Goal: Find specific page/section: Find specific page/section

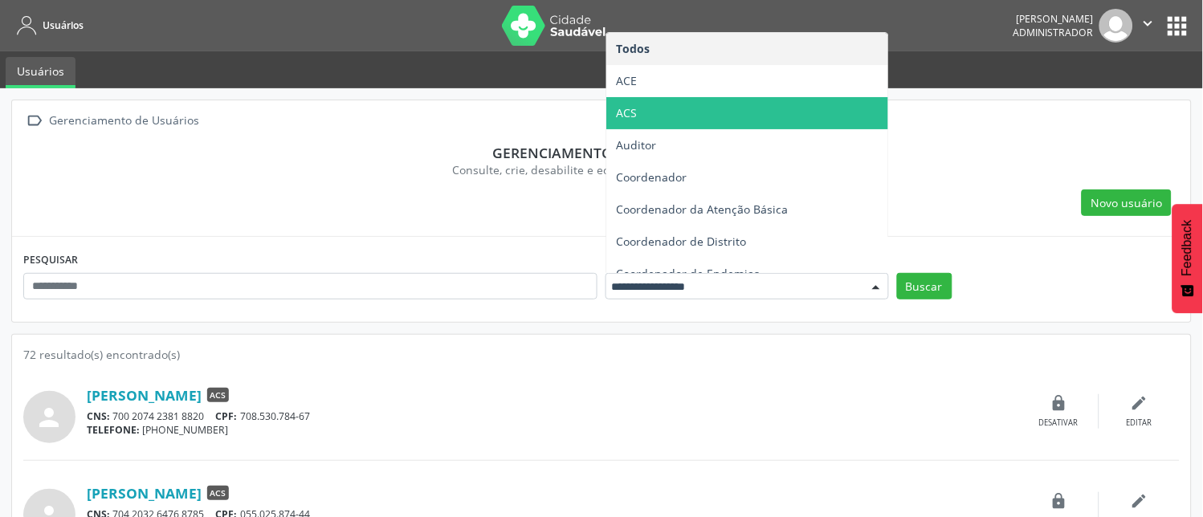
click at [664, 117] on span "ACS" at bounding box center [747, 113] width 282 height 32
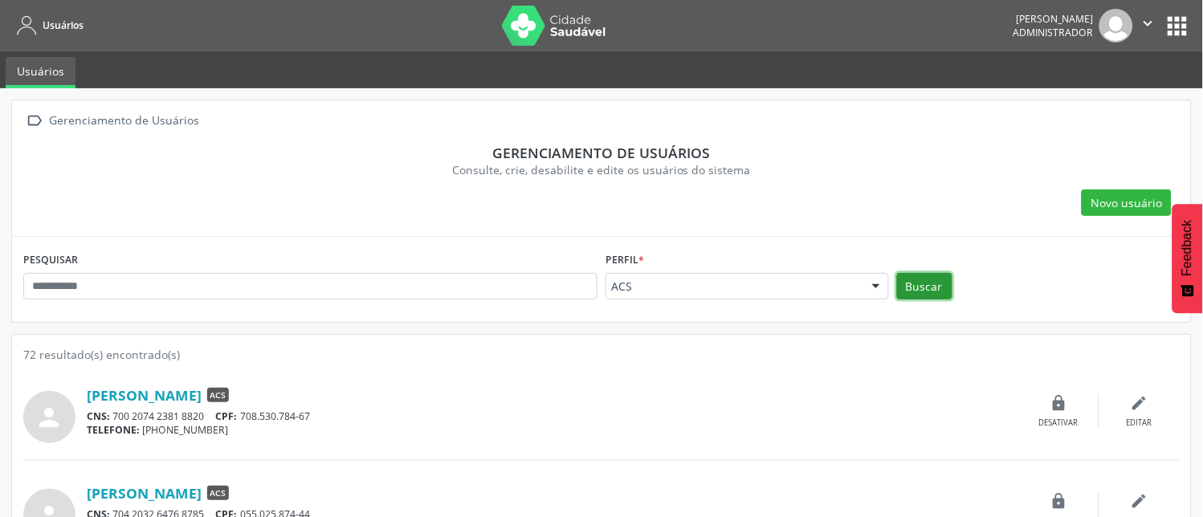
click at [925, 289] on button "Buscar" at bounding box center [924, 286] width 55 height 27
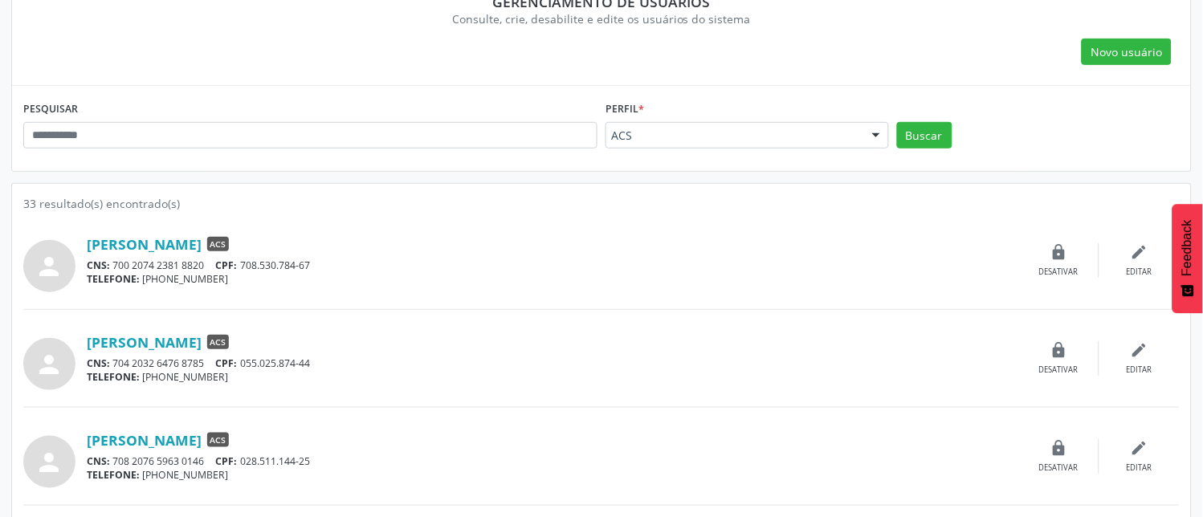
scroll to position [178, 0]
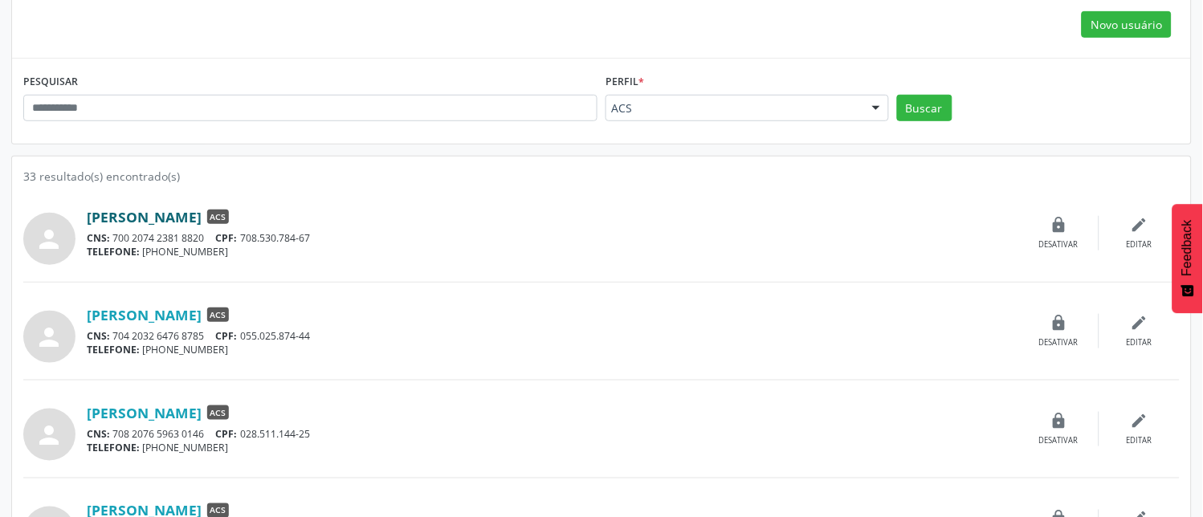
click at [202, 222] on link "[PERSON_NAME]" at bounding box center [144, 217] width 115 height 18
click at [202, 316] on link "[PERSON_NAME]" at bounding box center [144, 315] width 115 height 18
click at [135, 411] on link "[PERSON_NAME]" at bounding box center [144, 413] width 115 height 18
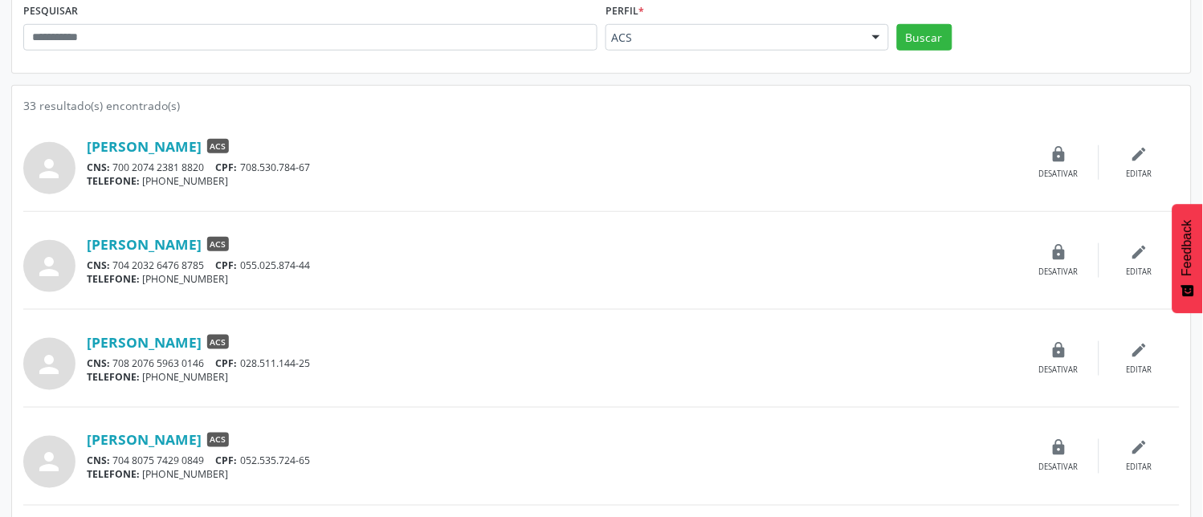
scroll to position [446, 0]
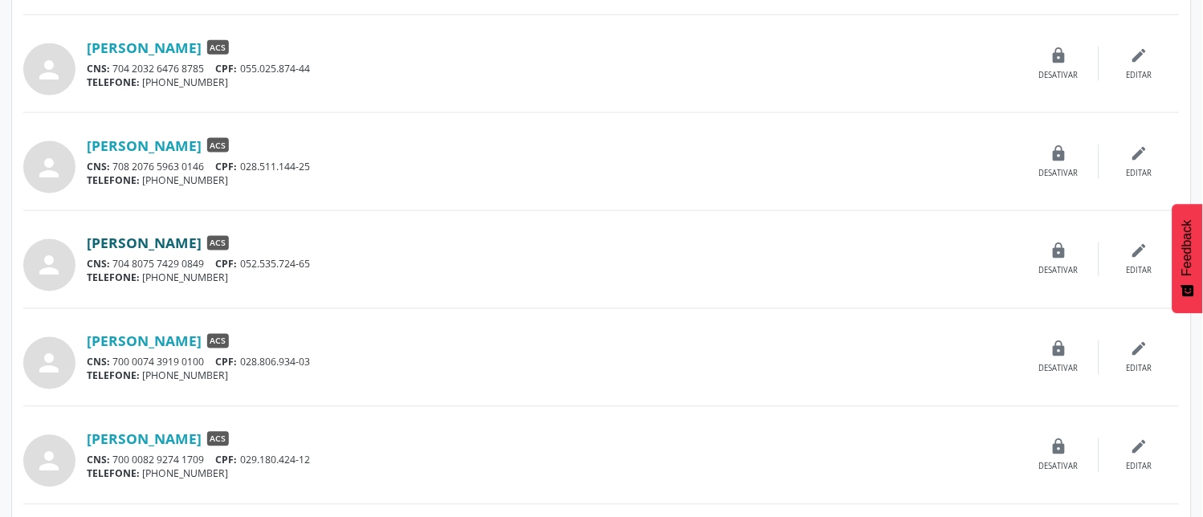
click at [164, 239] on link "[PERSON_NAME]" at bounding box center [144, 244] width 115 height 18
click at [161, 339] on link "[PERSON_NAME]" at bounding box center [144, 342] width 115 height 18
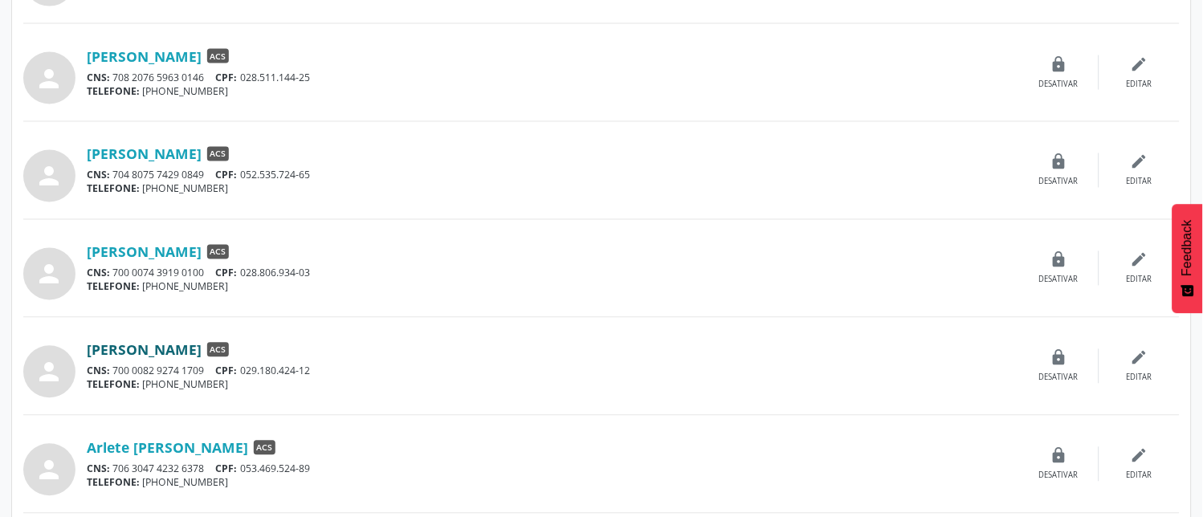
click at [202, 353] on link "[PERSON_NAME]" at bounding box center [144, 350] width 115 height 18
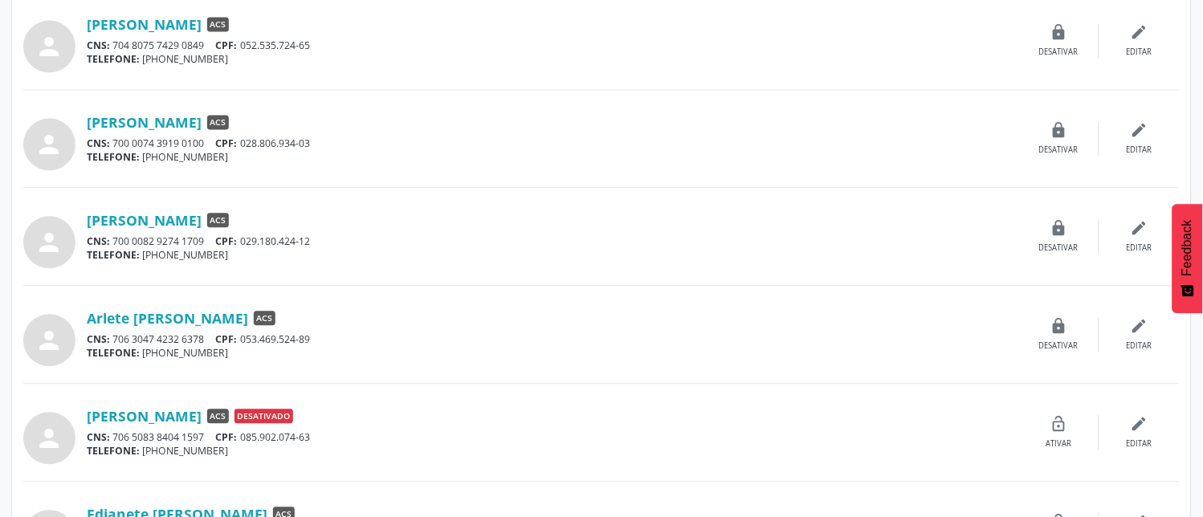
scroll to position [713, 0]
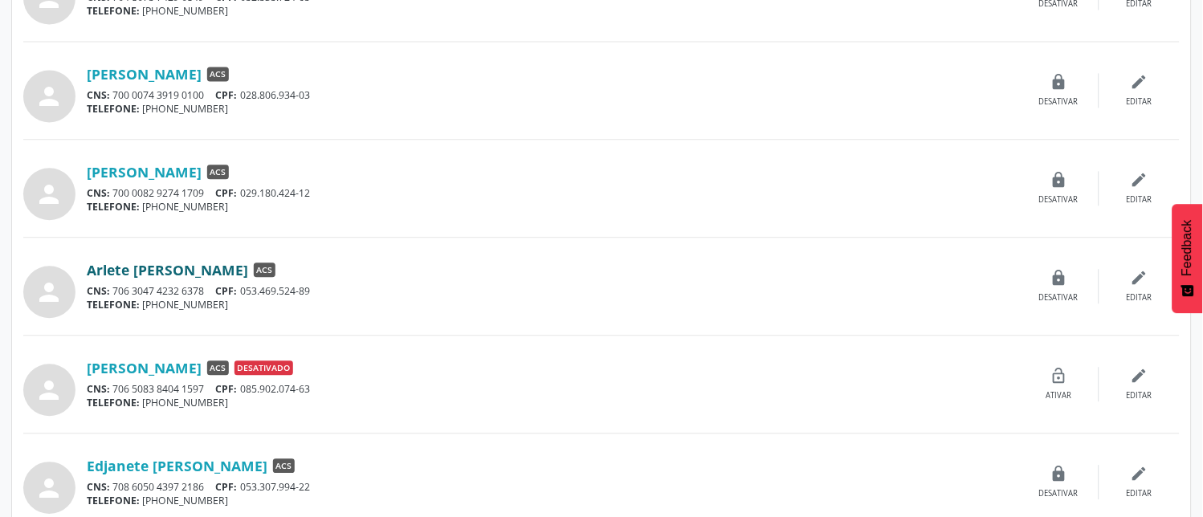
click at [203, 261] on link "Arlete [PERSON_NAME]" at bounding box center [167, 270] width 161 height 18
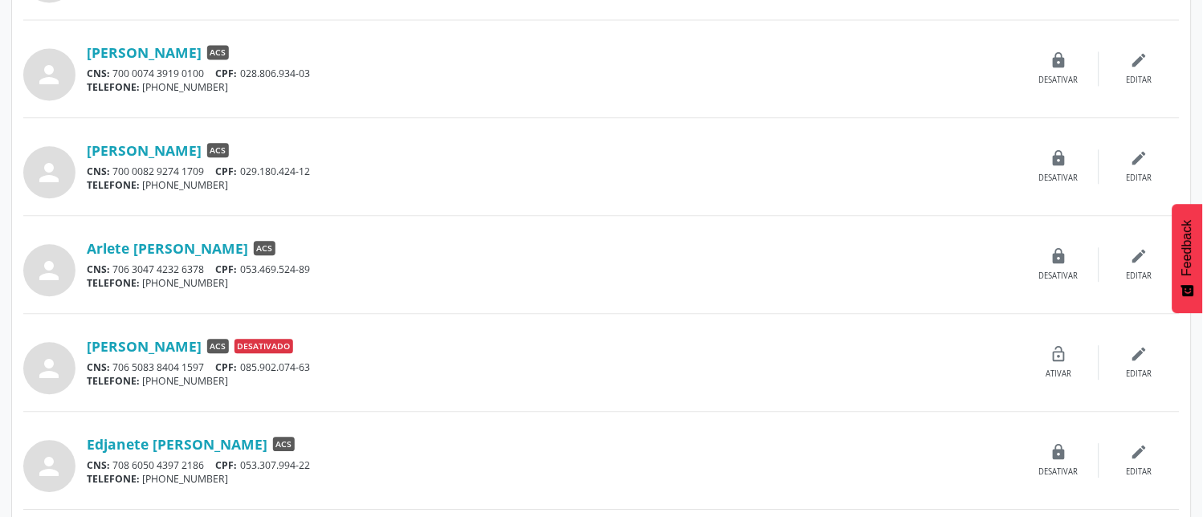
scroll to position [892, 0]
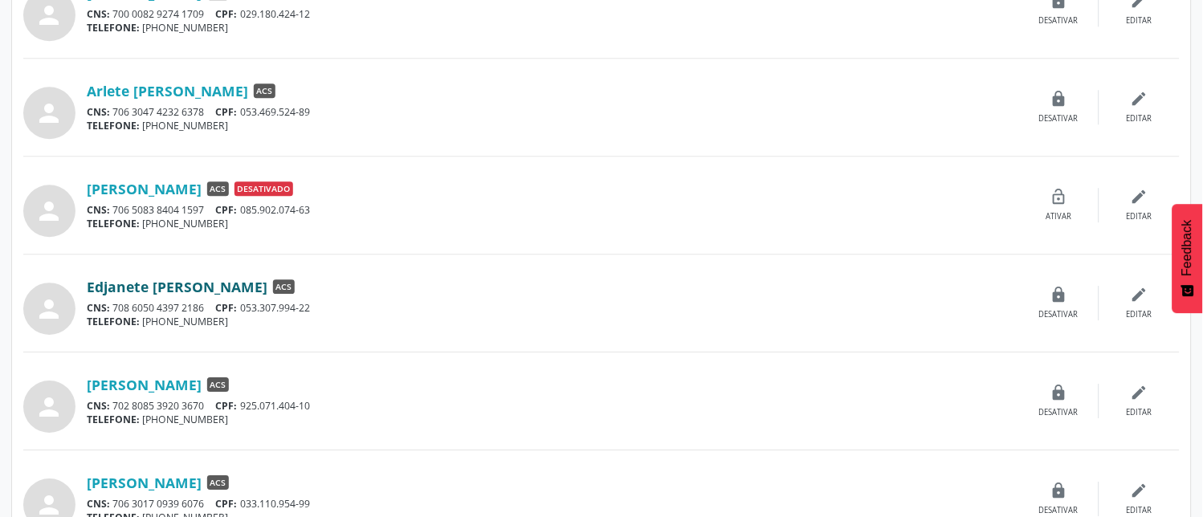
click at [202, 288] on link "Edjanete [PERSON_NAME]" at bounding box center [177, 287] width 181 height 18
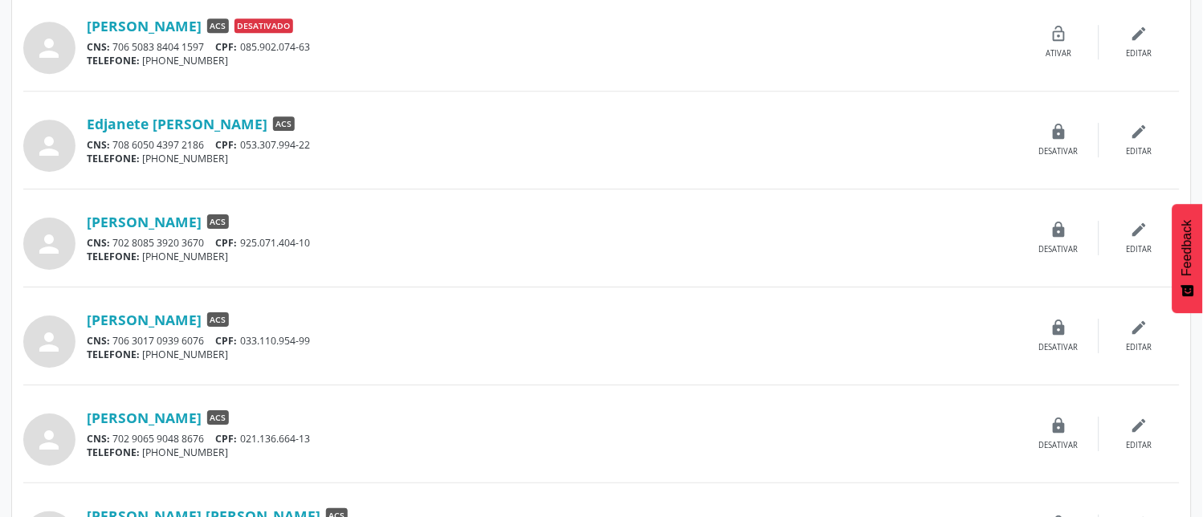
scroll to position [1071, 0]
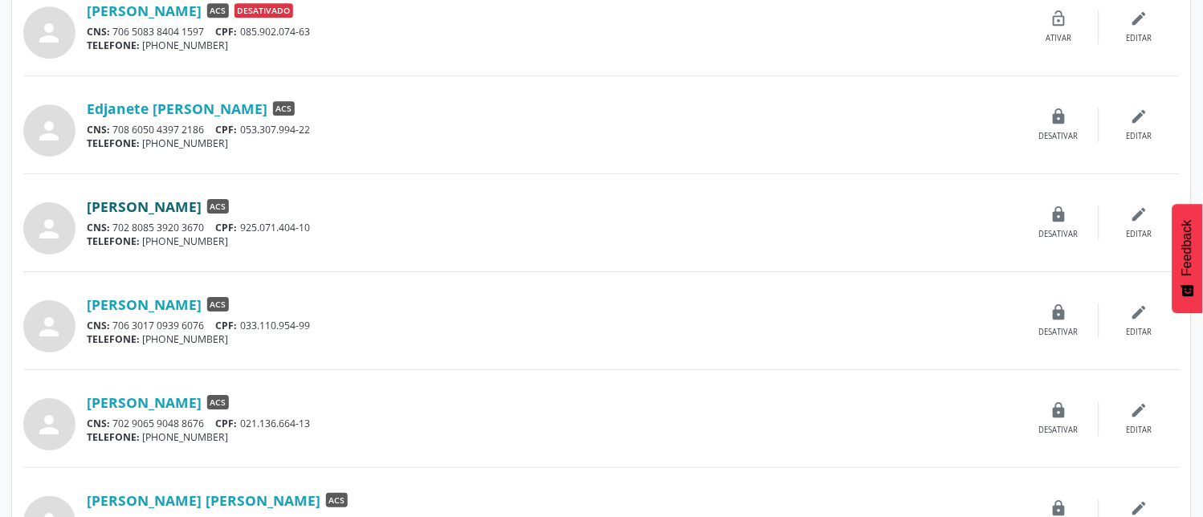
click at [202, 209] on link "[PERSON_NAME]" at bounding box center [144, 207] width 115 height 18
click at [202, 300] on link "[PERSON_NAME]" at bounding box center [144, 305] width 115 height 18
click at [189, 404] on link "[PERSON_NAME]" at bounding box center [144, 403] width 115 height 18
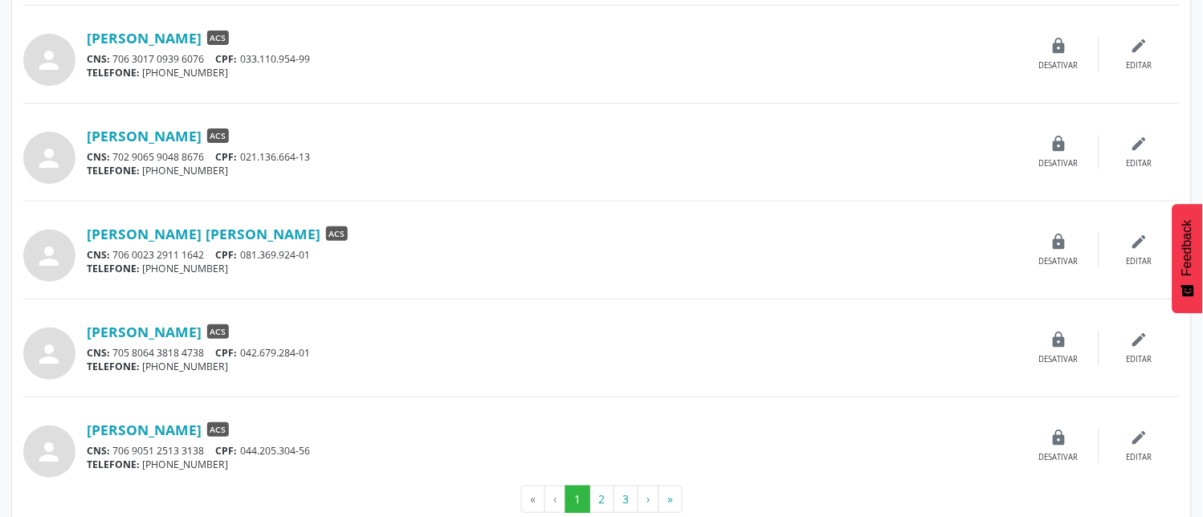
scroll to position [1338, 0]
click at [214, 229] on link "[PERSON_NAME] [PERSON_NAME]" at bounding box center [204, 233] width 234 height 18
click at [187, 332] on link "[PERSON_NAME]" at bounding box center [144, 331] width 115 height 18
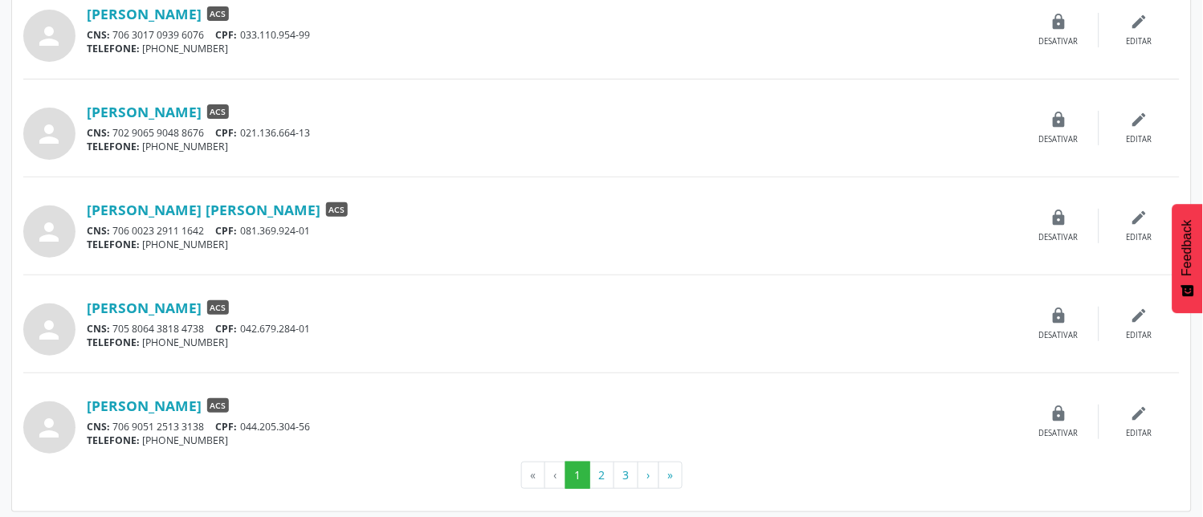
scroll to position [1368, 0]
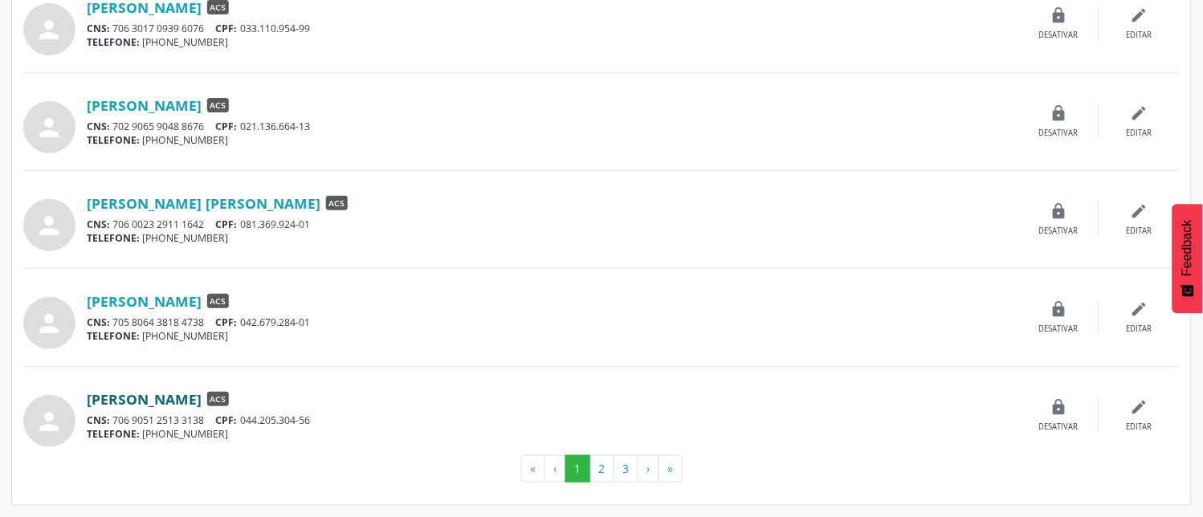
click at [202, 397] on link "[PERSON_NAME]" at bounding box center [144, 399] width 115 height 18
click at [604, 471] on button "2" at bounding box center [602, 468] width 25 height 27
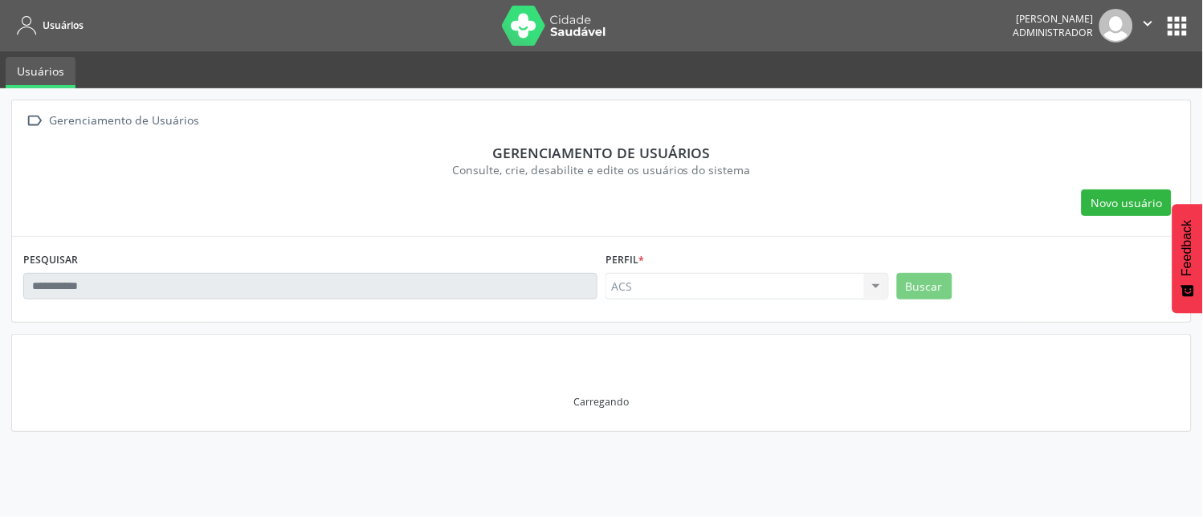
scroll to position [0, 0]
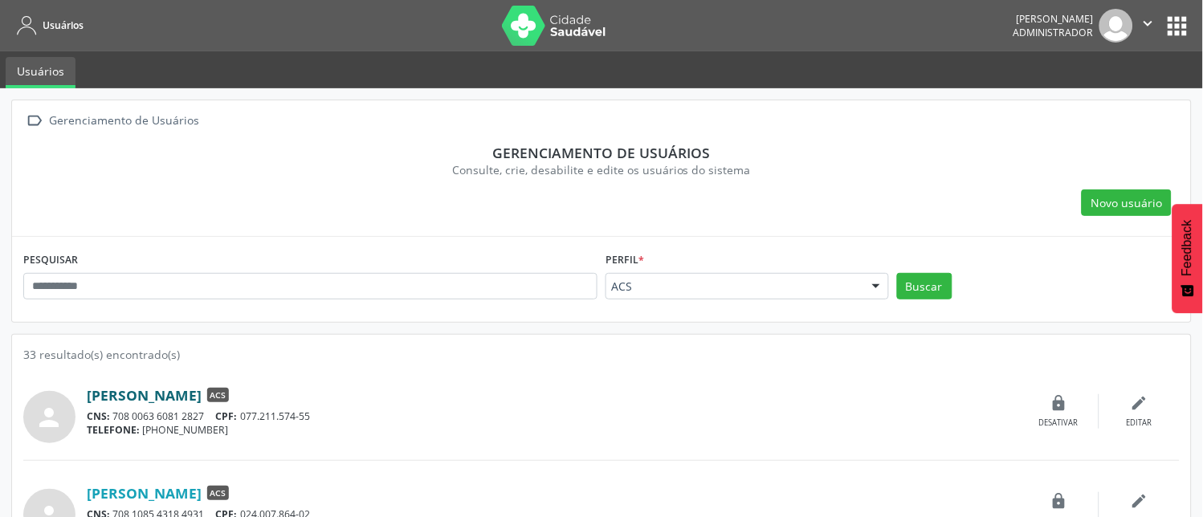
click at [202, 394] on link "[PERSON_NAME]" at bounding box center [144, 395] width 115 height 18
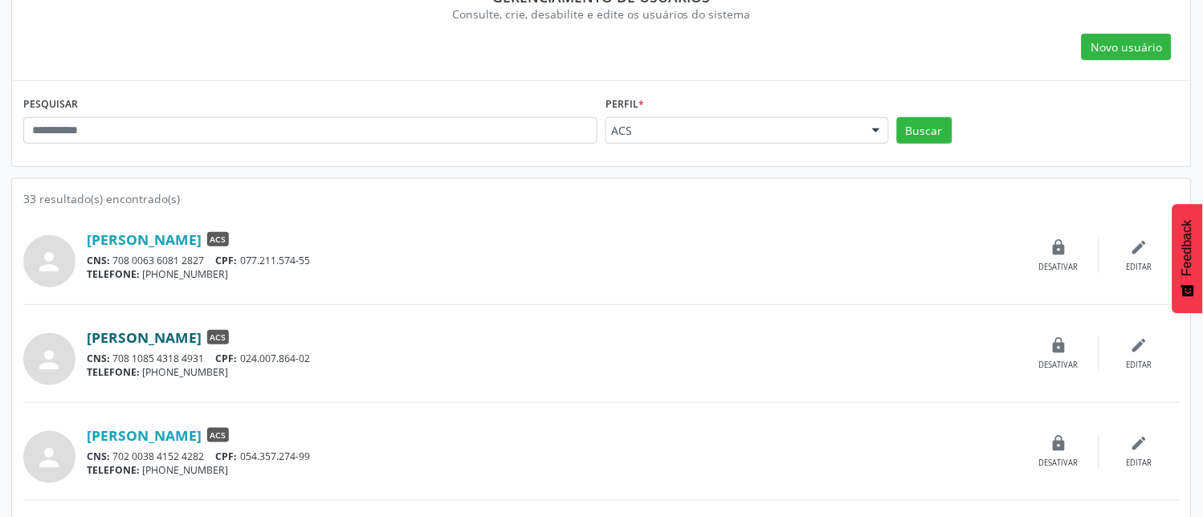
scroll to position [178, 0]
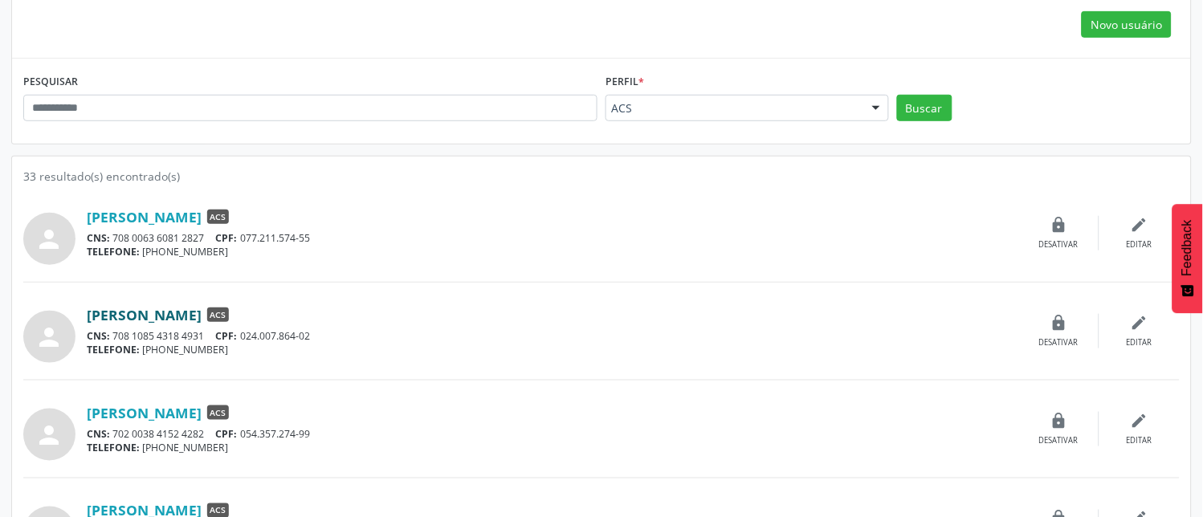
click at [202, 311] on link "[PERSON_NAME]" at bounding box center [144, 315] width 115 height 18
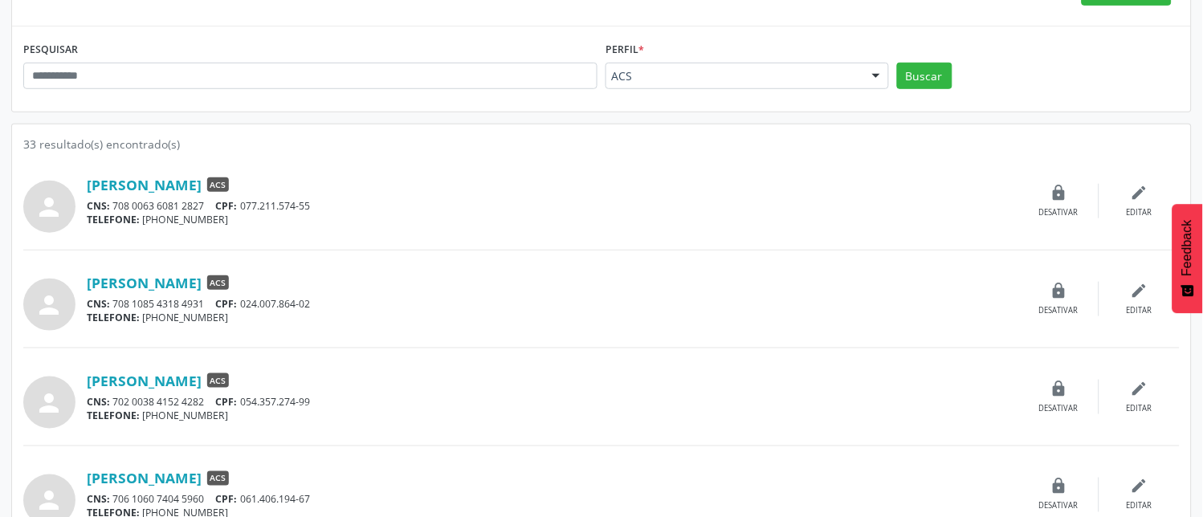
scroll to position [267, 0]
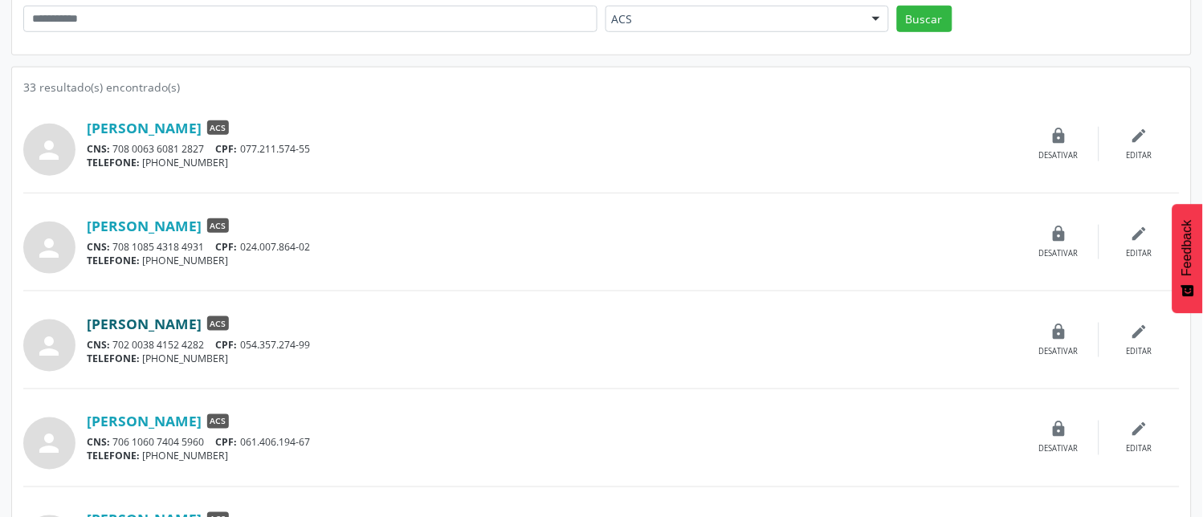
click at [194, 326] on link "[PERSON_NAME]" at bounding box center [144, 324] width 115 height 18
click at [182, 414] on link "[PERSON_NAME]" at bounding box center [144, 422] width 115 height 18
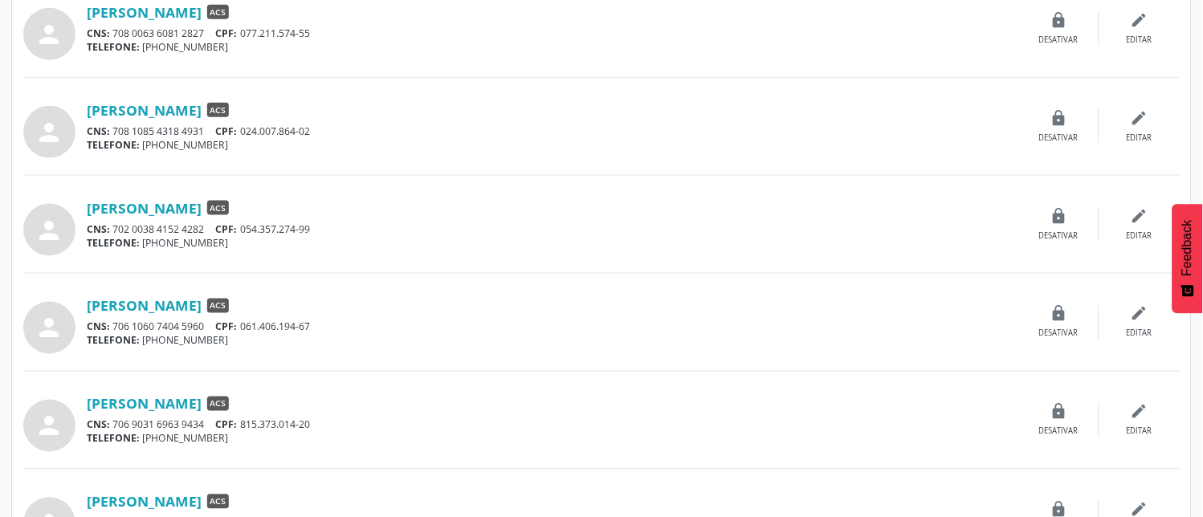
scroll to position [446, 0]
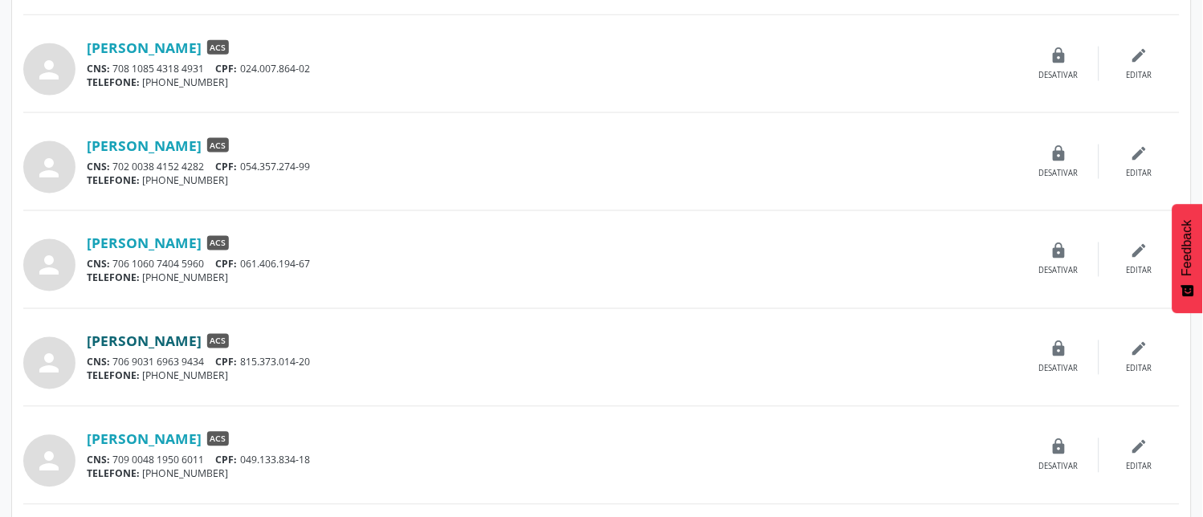
click at [182, 333] on link "[PERSON_NAME]" at bounding box center [144, 342] width 115 height 18
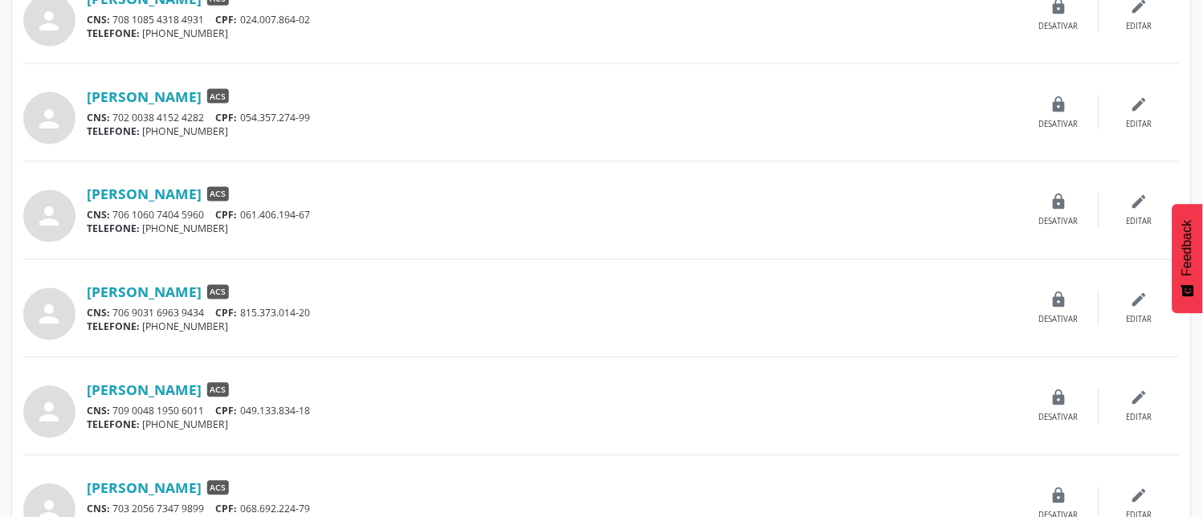
scroll to position [624, 0]
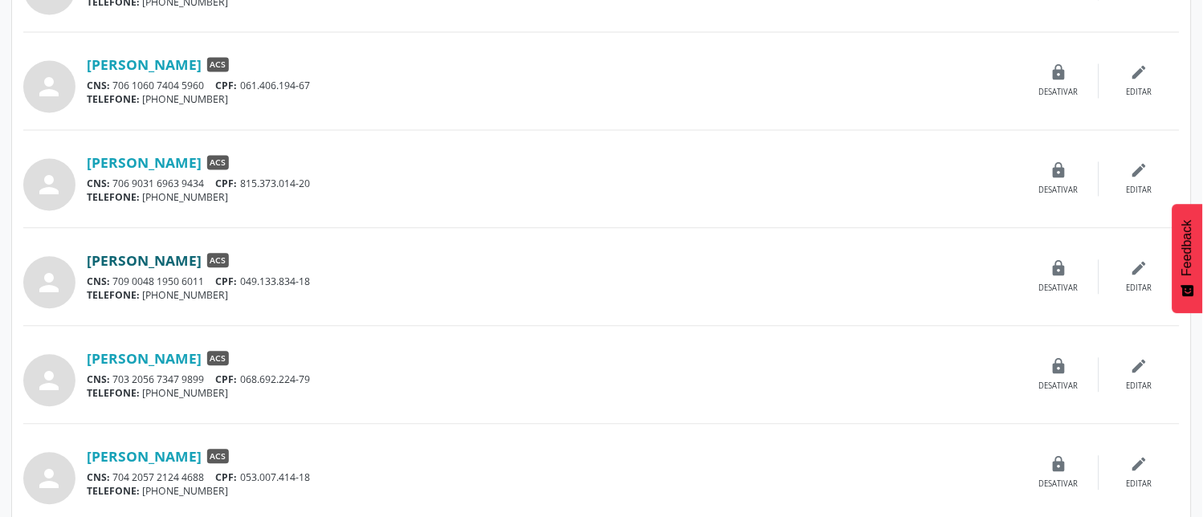
click at [202, 261] on link "[PERSON_NAME]" at bounding box center [144, 261] width 115 height 18
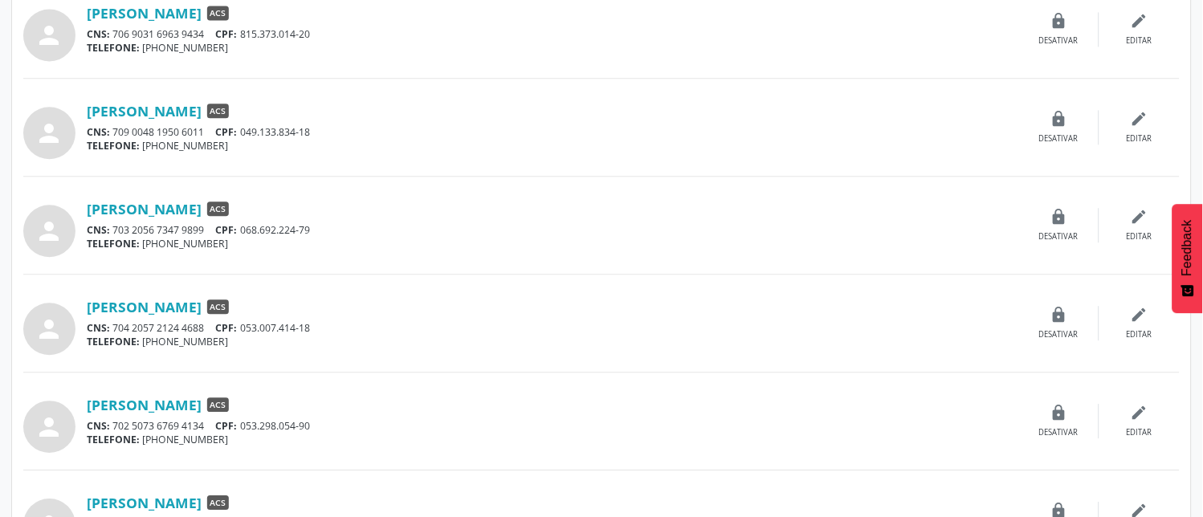
scroll to position [803, 0]
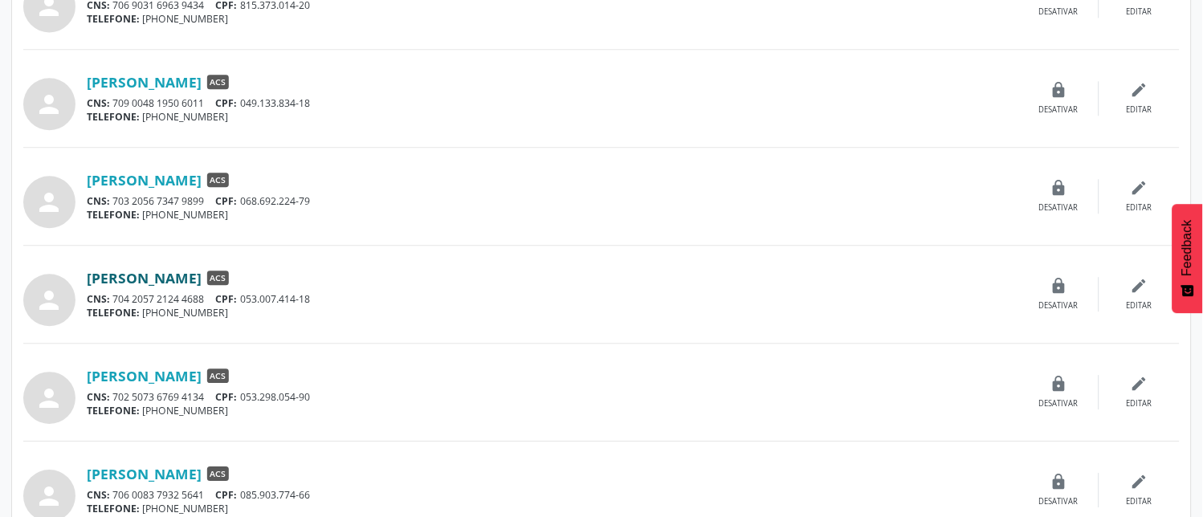
click at [202, 278] on link "[PERSON_NAME]" at bounding box center [144, 278] width 115 height 18
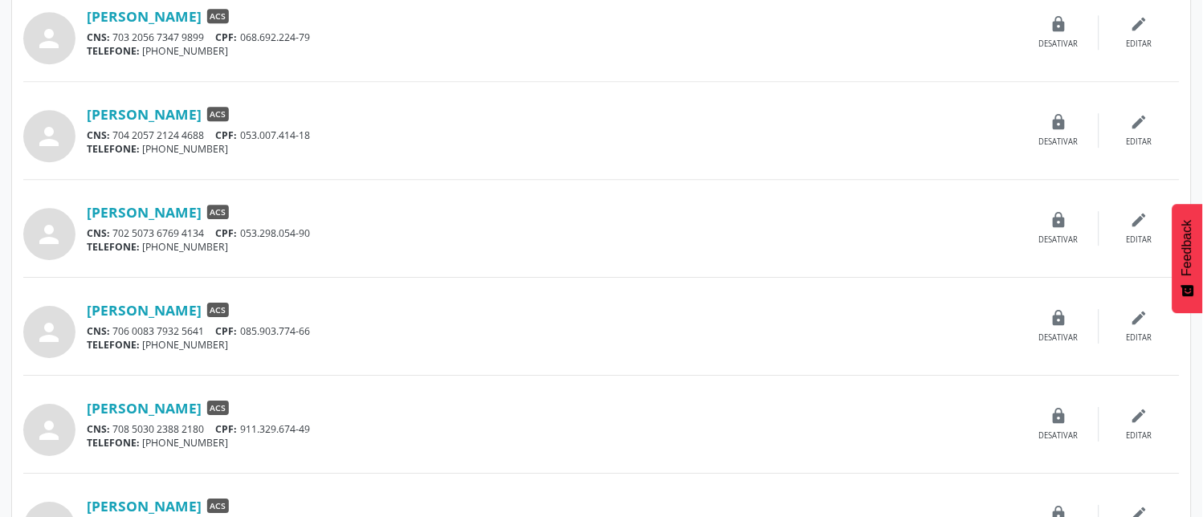
scroll to position [981, 0]
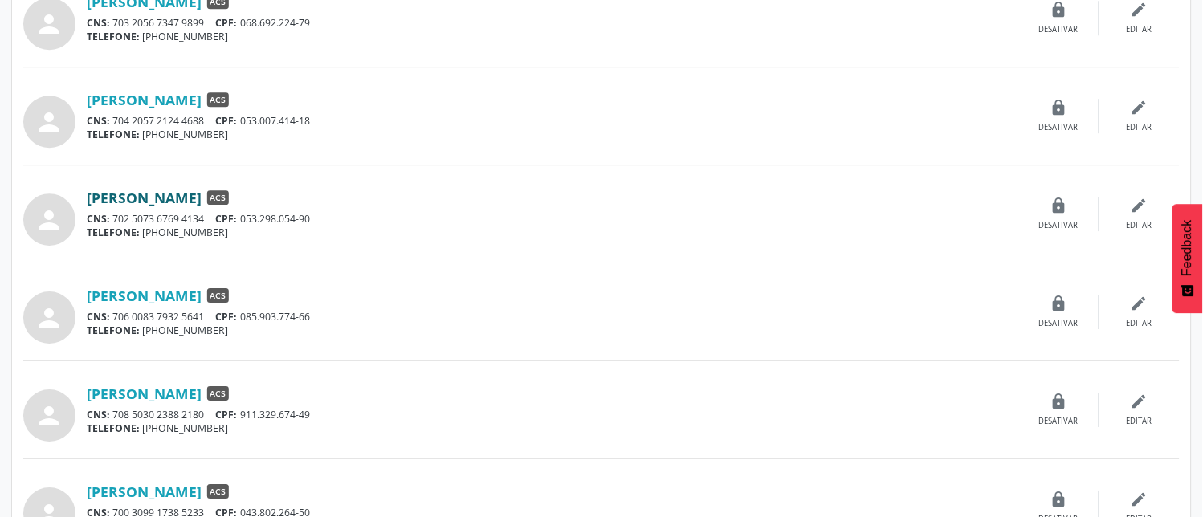
click at [202, 203] on link "[PERSON_NAME]" at bounding box center [144, 198] width 115 height 18
click at [202, 297] on link "[PERSON_NAME]" at bounding box center [144, 296] width 115 height 18
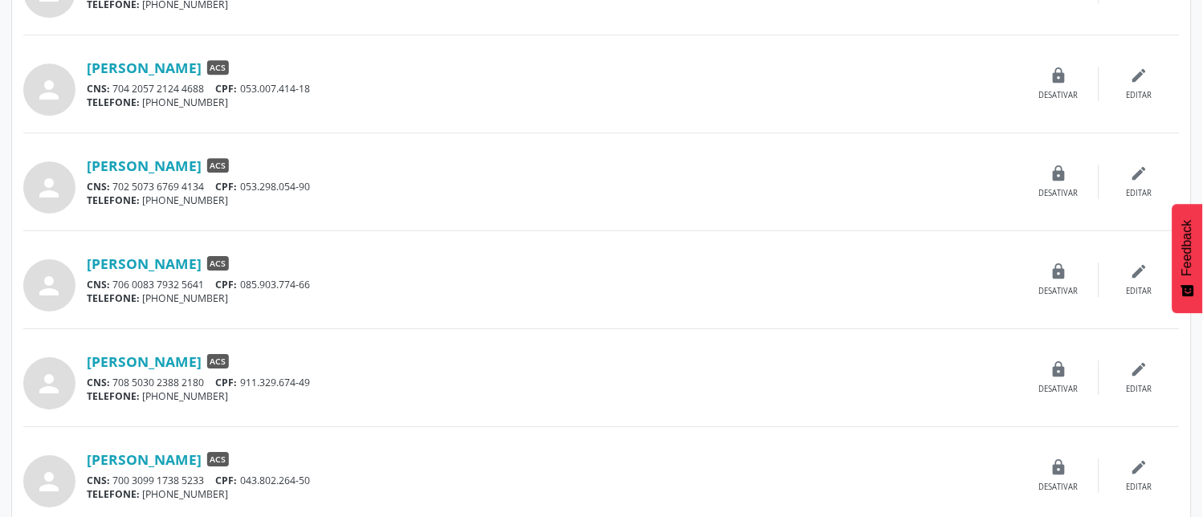
scroll to position [1071, 0]
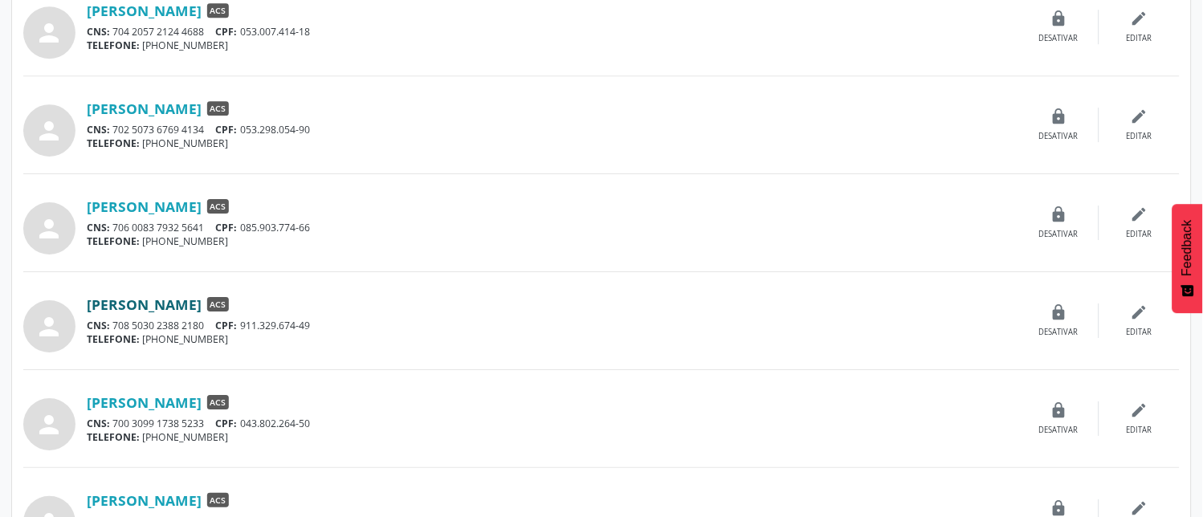
click at [202, 309] on link "[PERSON_NAME]" at bounding box center [144, 305] width 115 height 18
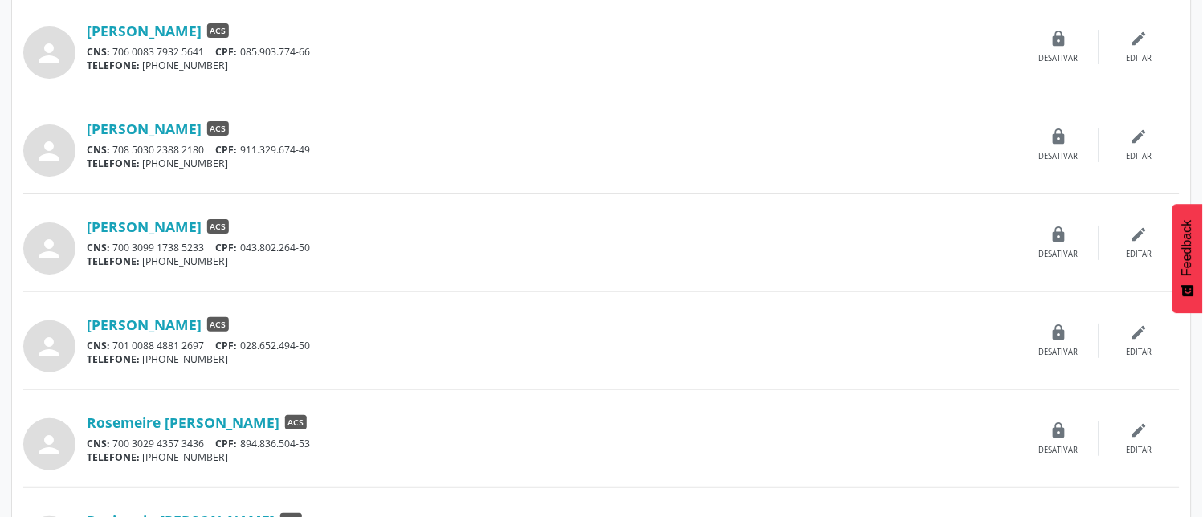
scroll to position [1249, 0]
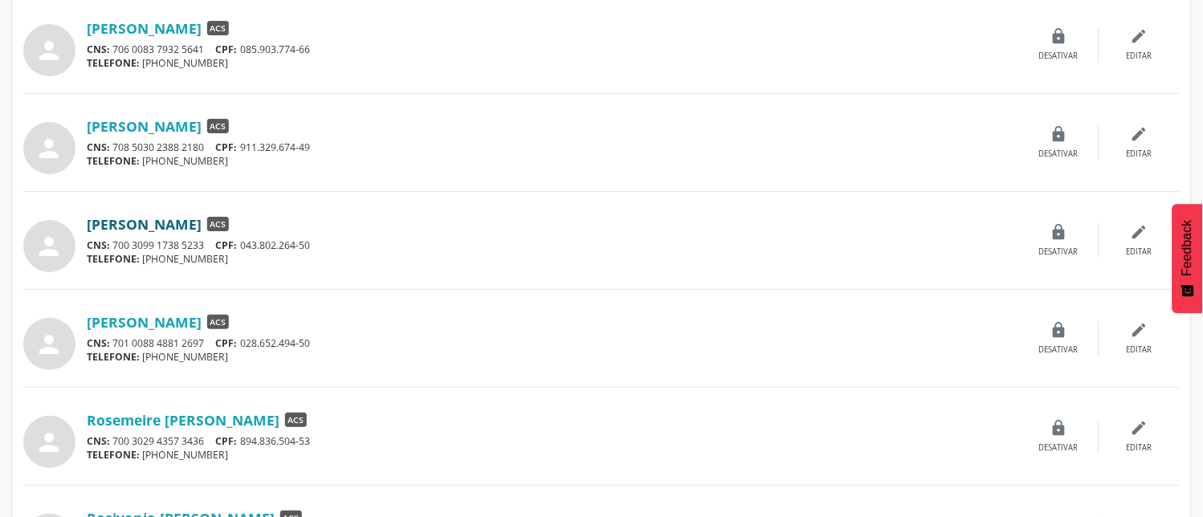
click at [170, 223] on link "[PERSON_NAME]" at bounding box center [144, 224] width 115 height 18
click at [202, 320] on link "[PERSON_NAME]" at bounding box center [144, 322] width 115 height 18
click at [214, 423] on link "Rosemeire [PERSON_NAME]" at bounding box center [183, 420] width 193 height 18
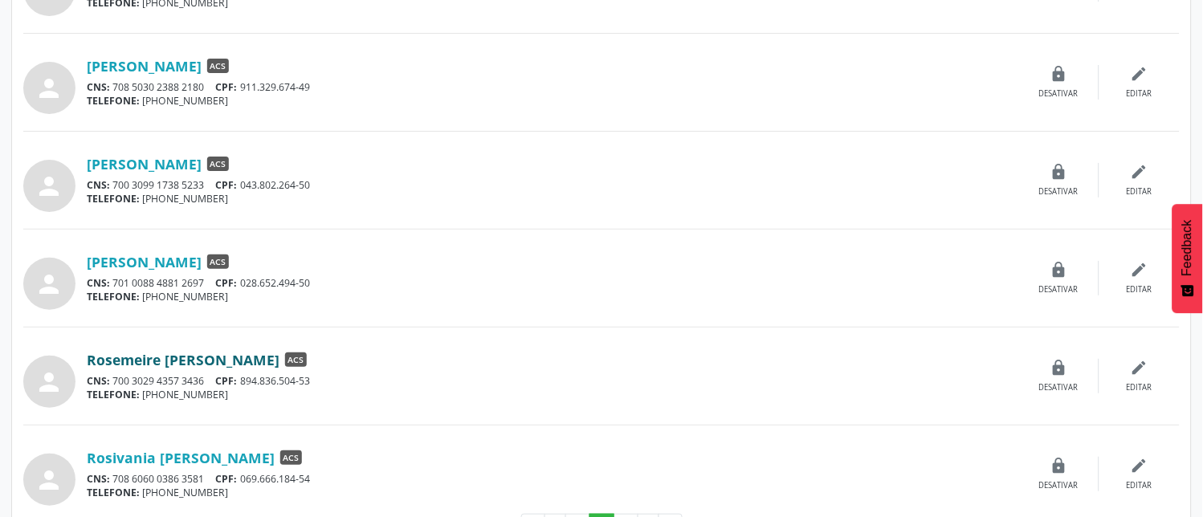
scroll to position [1368, 0]
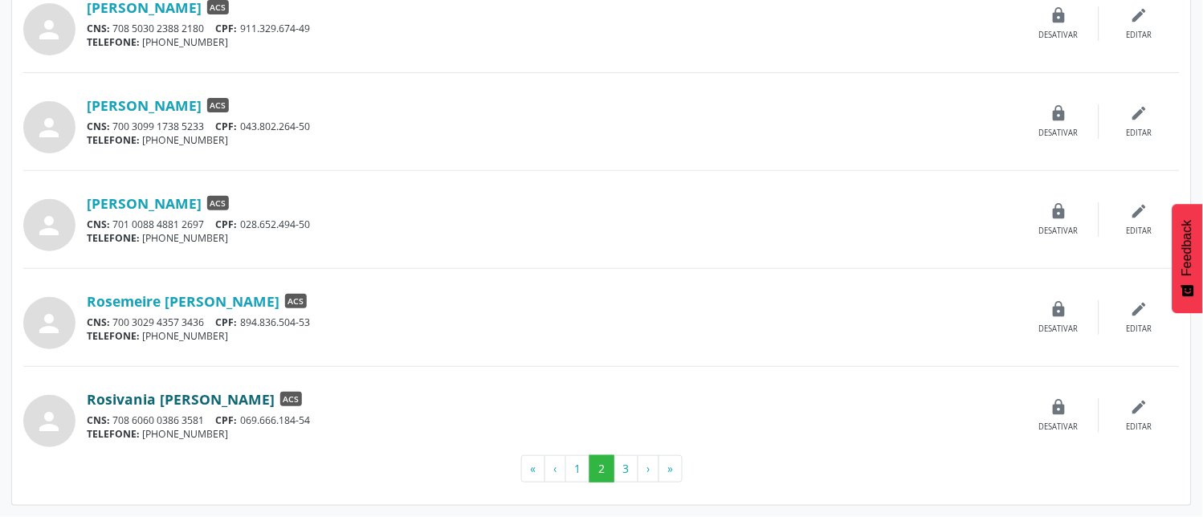
click at [214, 397] on link "Rosivania [PERSON_NAME]" at bounding box center [181, 399] width 188 height 18
click at [625, 471] on button "3" at bounding box center [626, 468] width 25 height 27
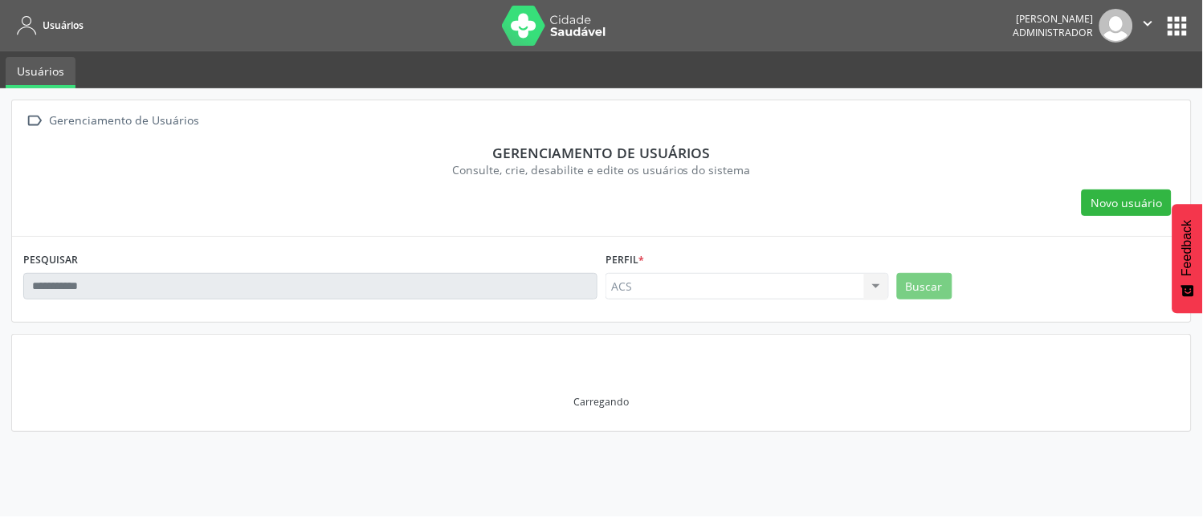
scroll to position [0, 0]
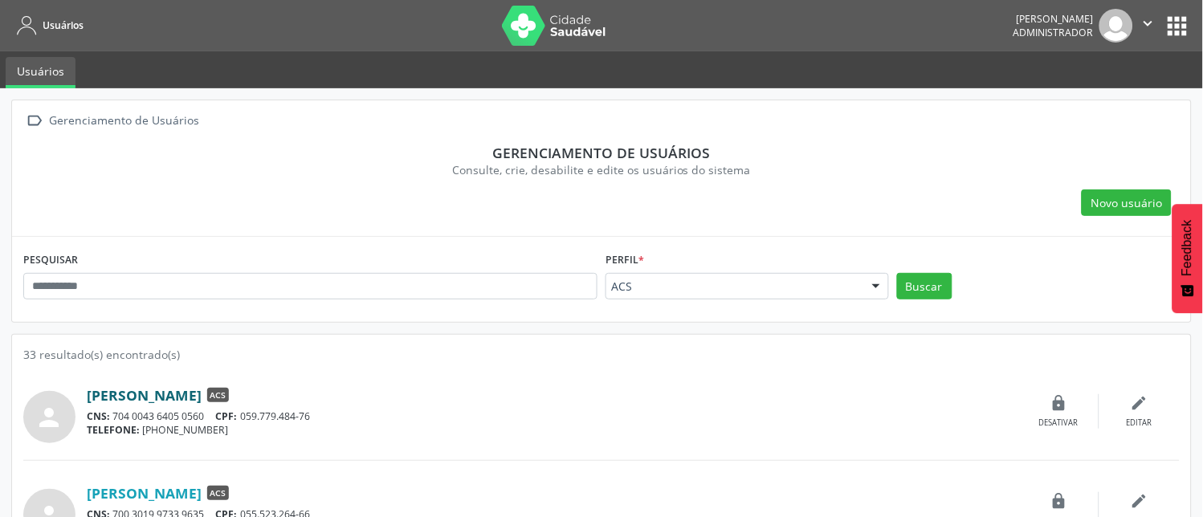
click at [202, 392] on link "[PERSON_NAME]" at bounding box center [144, 395] width 115 height 18
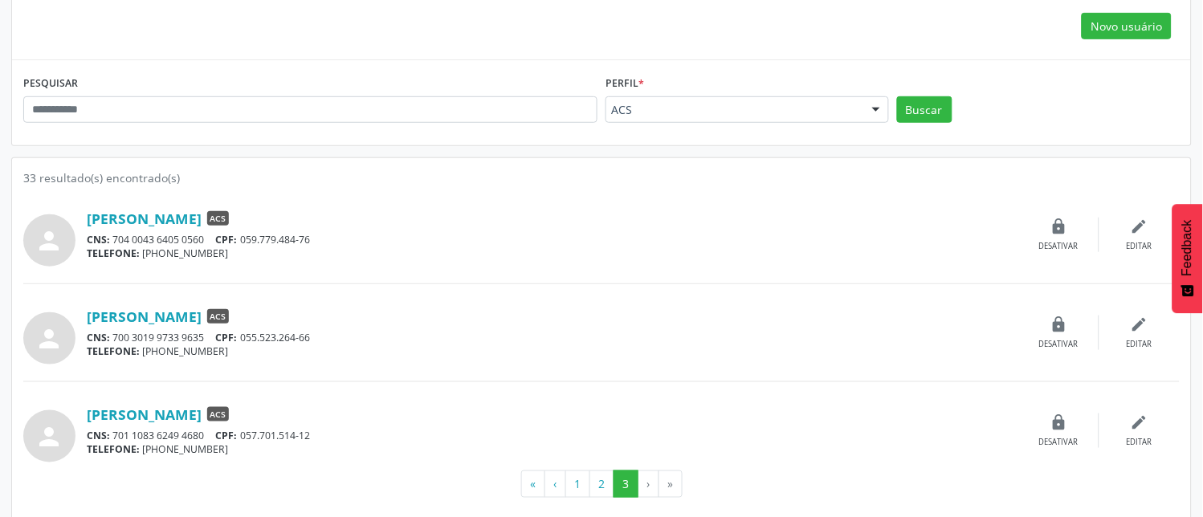
scroll to position [178, 0]
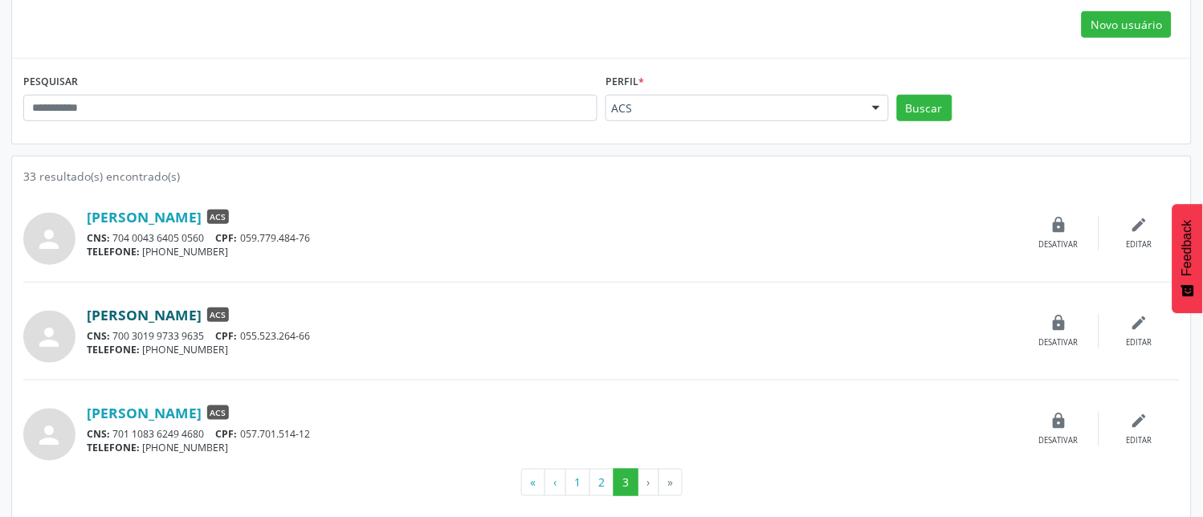
click at [202, 316] on link "[PERSON_NAME]" at bounding box center [144, 315] width 115 height 18
click at [169, 414] on link "[PERSON_NAME]" at bounding box center [144, 413] width 115 height 18
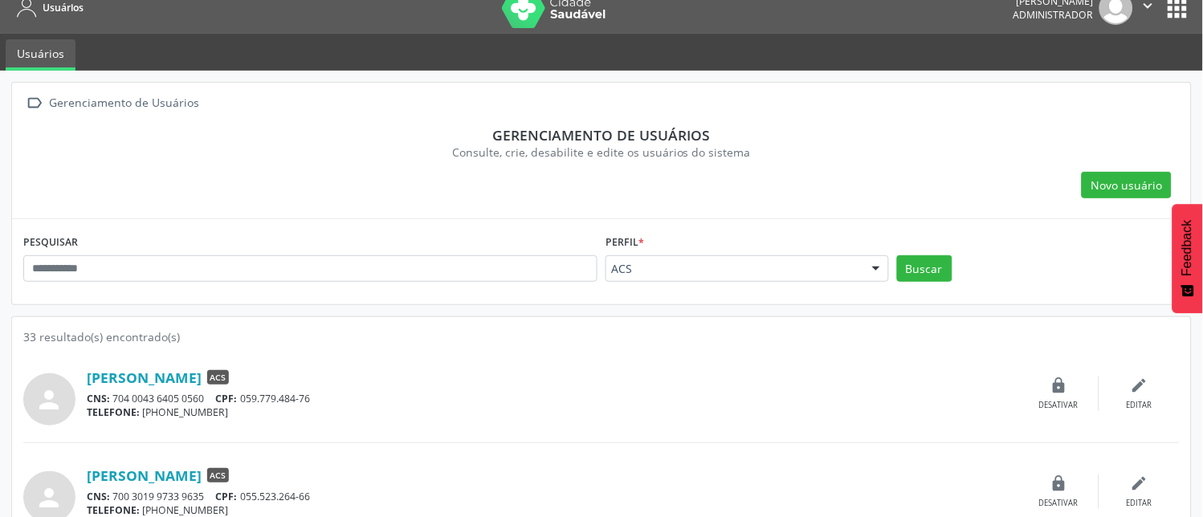
scroll to position [0, 0]
